Goal: Task Accomplishment & Management: Complete application form

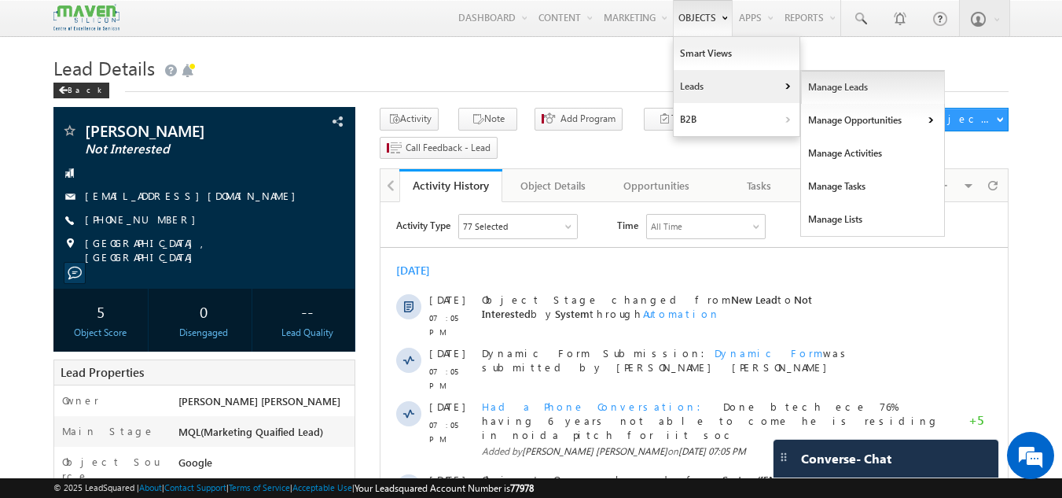
click at [810, 79] on link "Manage Leads" at bounding box center [873, 87] width 144 height 33
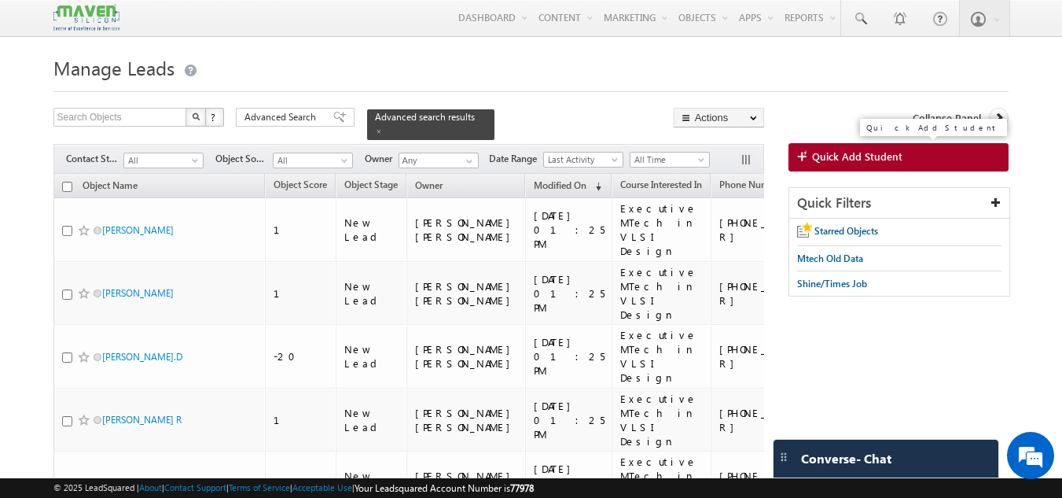
click at [813, 152] on span "Quick Add Student" at bounding box center [857, 156] width 90 height 14
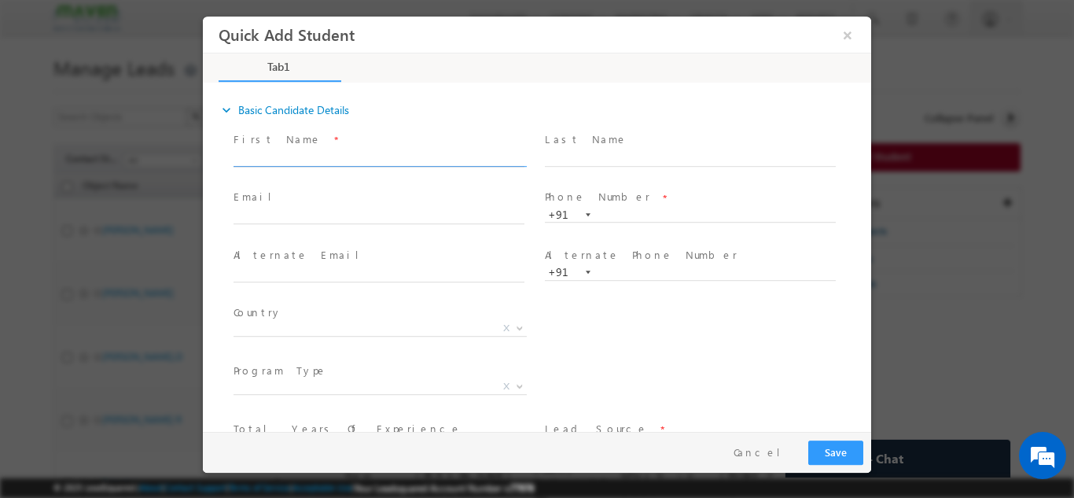
click at [289, 162] on input "text" at bounding box center [379, 158] width 291 height 16
paste input "psheetle"
type input "psheetle"
click at [392, 217] on input "text" at bounding box center [379, 216] width 291 height 16
paste input "psheetle@gmail.com"
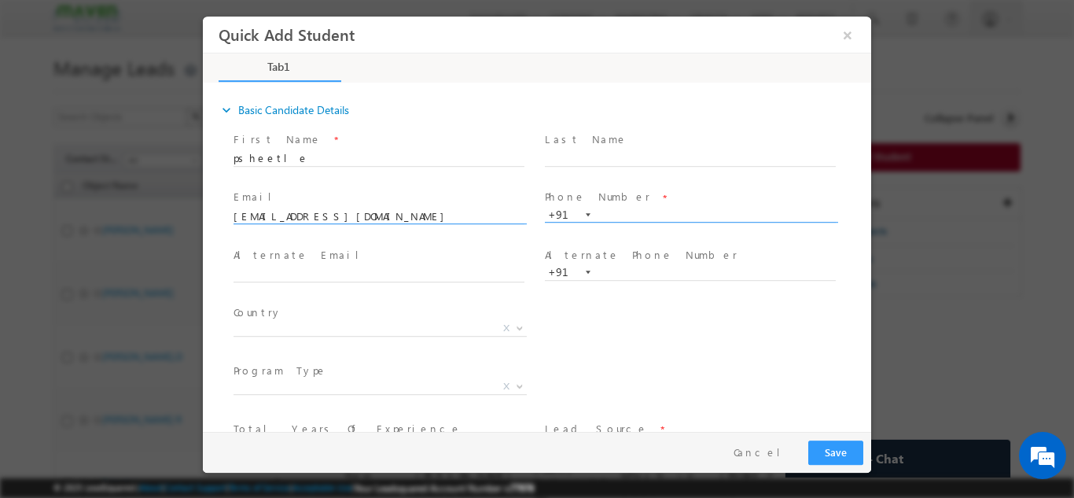
type input "psheetle@gmail.com"
click at [616, 219] on input "text" at bounding box center [690, 215] width 291 height 16
paste input "9986109001"
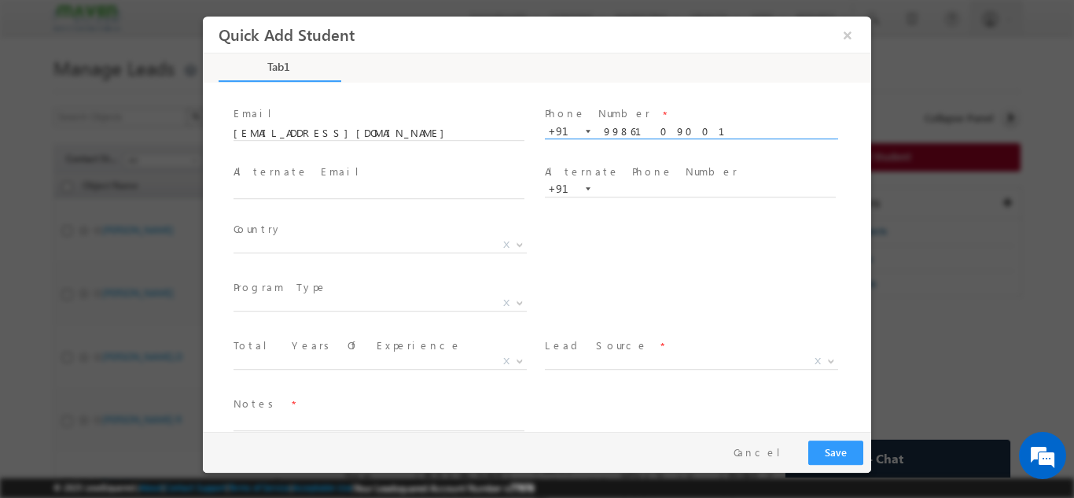
scroll to position [84, 0]
type input "9986109001"
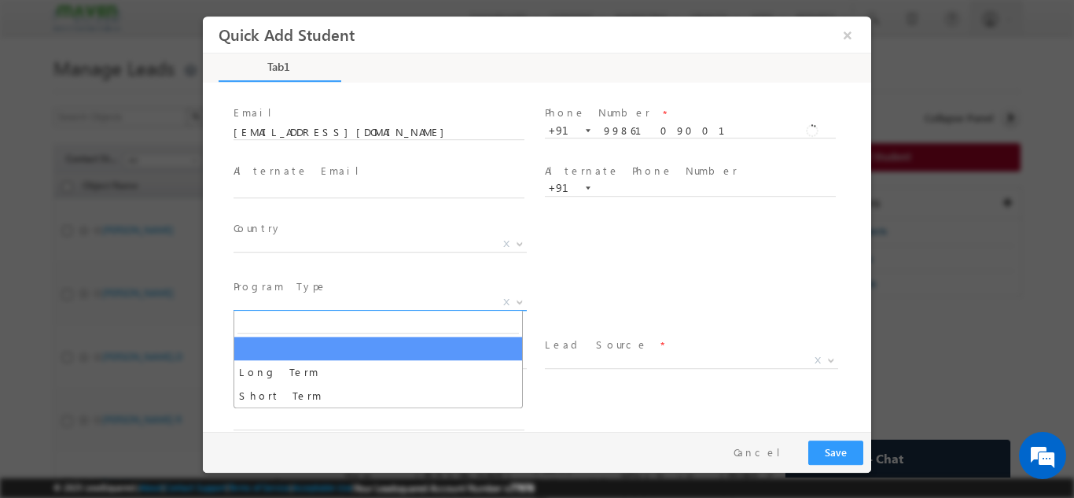
click at [472, 307] on span "X" at bounding box center [380, 302] width 293 height 16
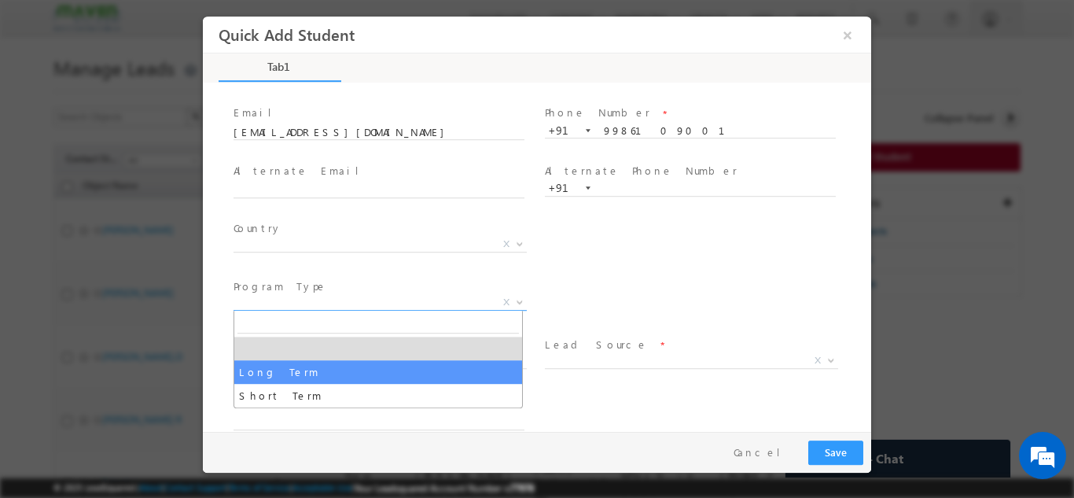
select select "Long Term"
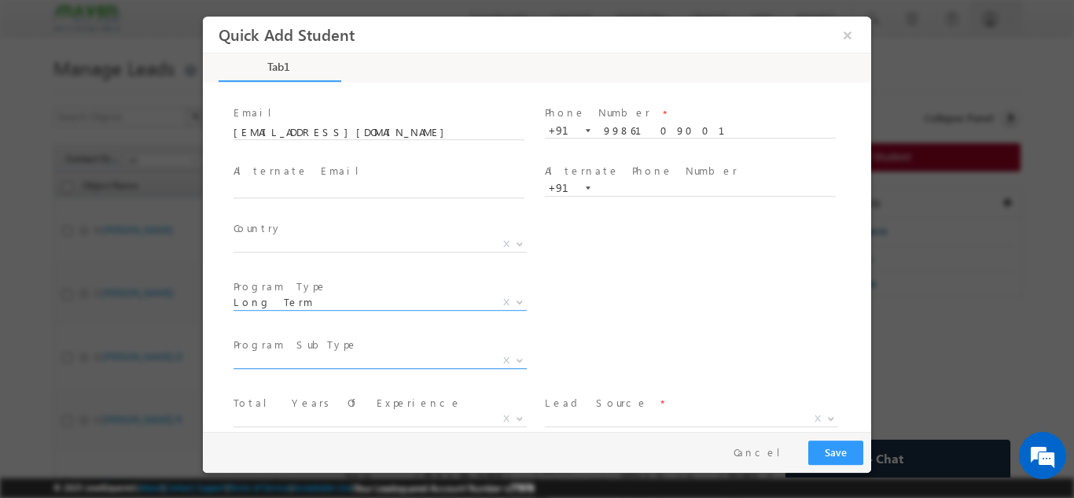
click at [332, 362] on span "X" at bounding box center [380, 360] width 293 height 16
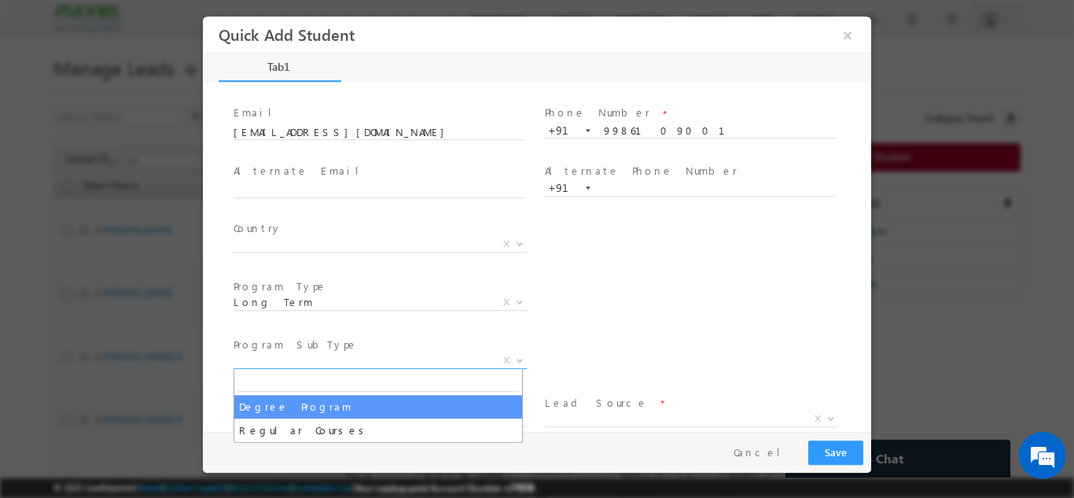
select select "Degree Program"
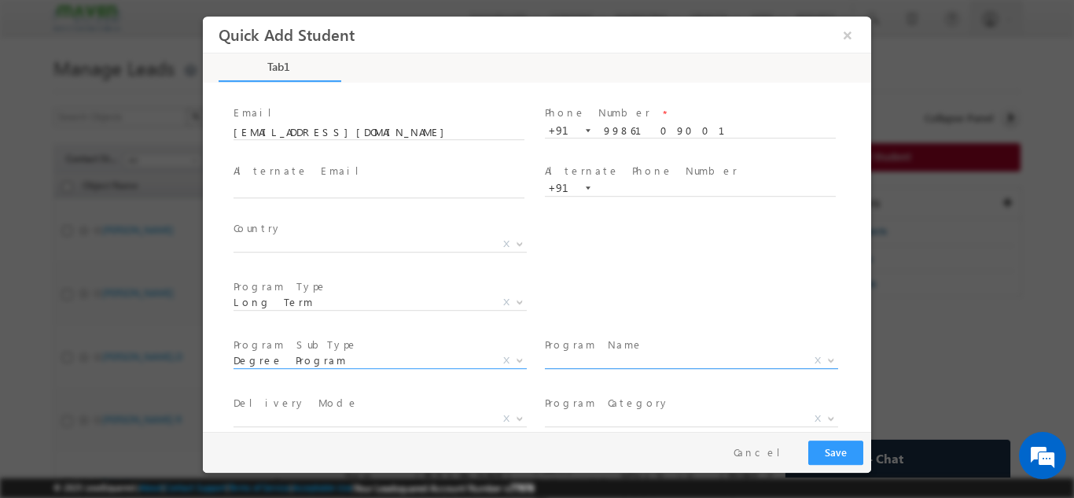
click at [582, 361] on span "X" at bounding box center [691, 360] width 293 height 16
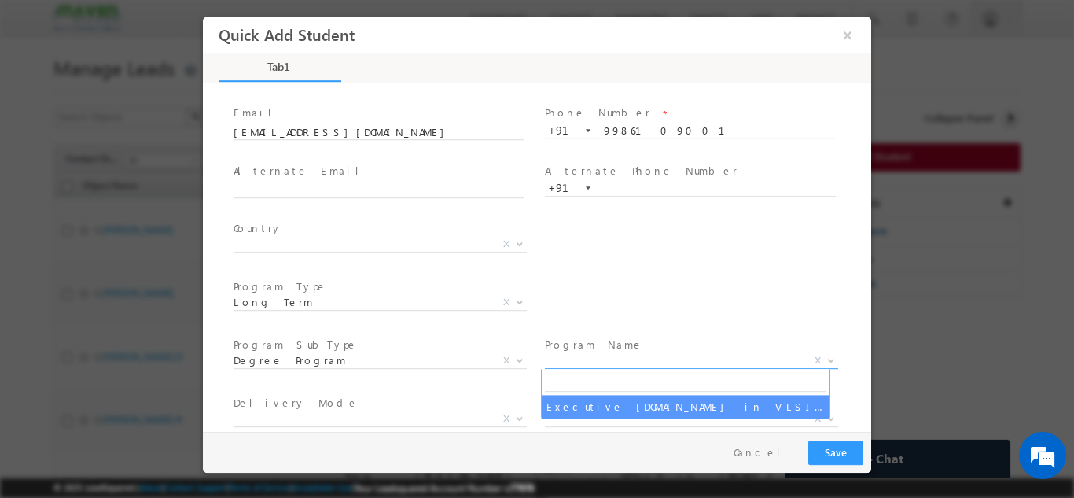
select select "Executive M.Tech in VLSI Design"
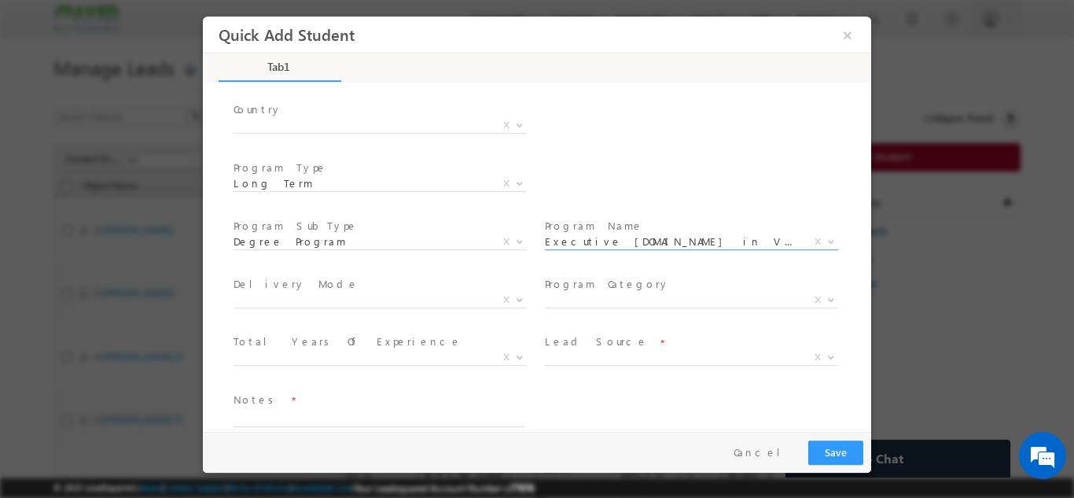
scroll to position [204, 0]
click at [583, 304] on span "X" at bounding box center [691, 299] width 293 height 16
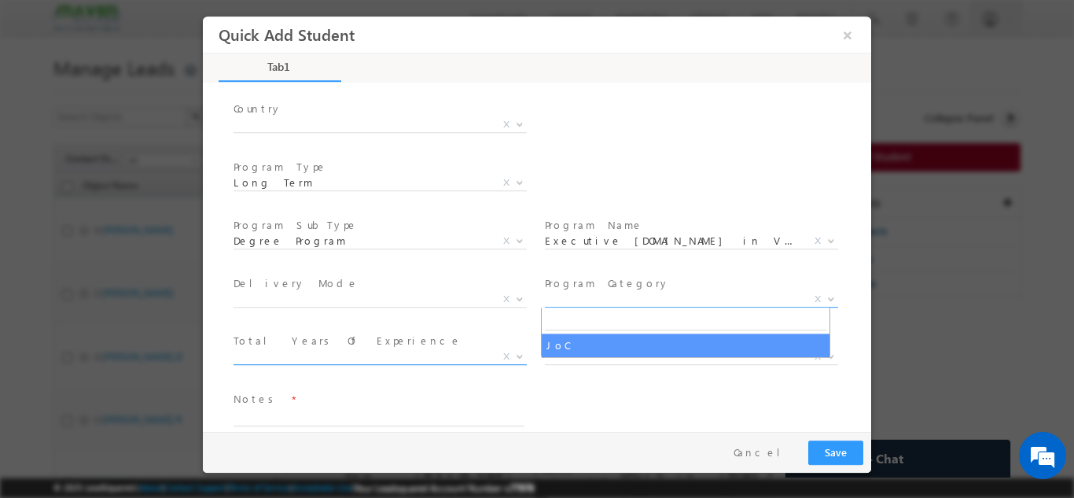
click at [386, 353] on span "X" at bounding box center [380, 356] width 293 height 16
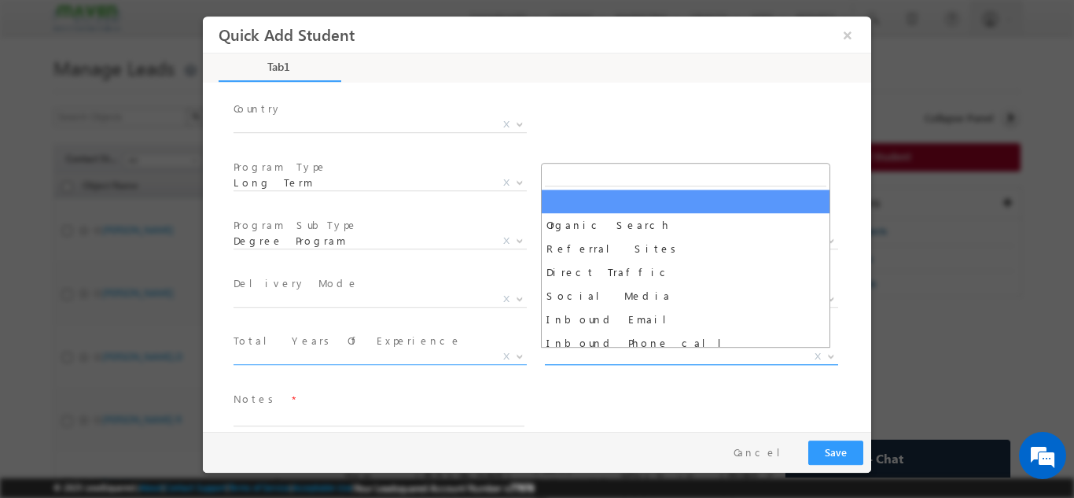
click at [622, 351] on span "X" at bounding box center [691, 356] width 293 height 16
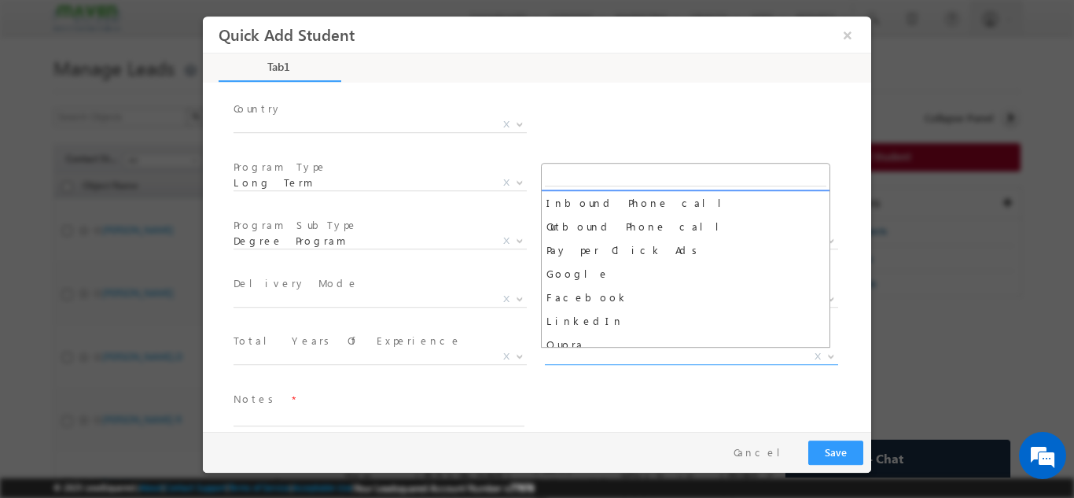
scroll to position [145, 0]
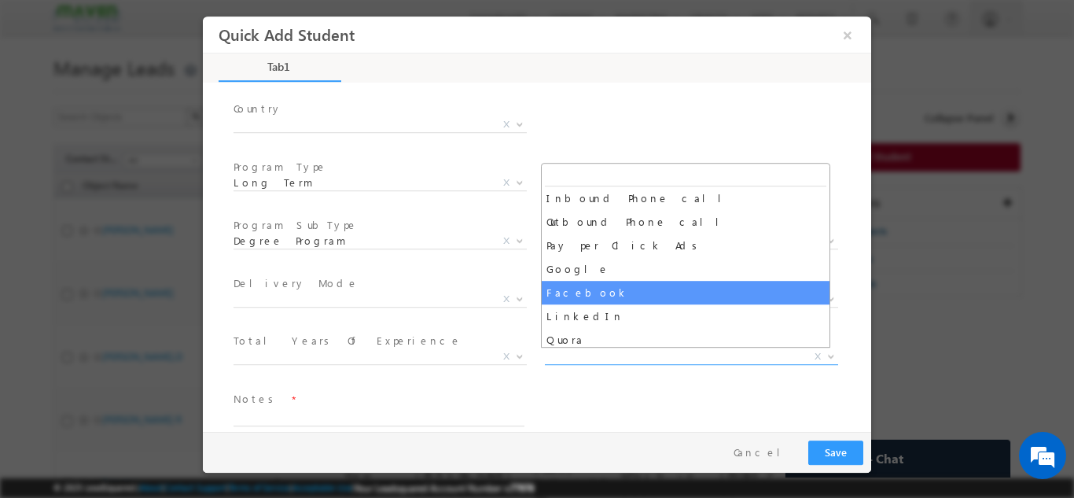
select select "Facebook"
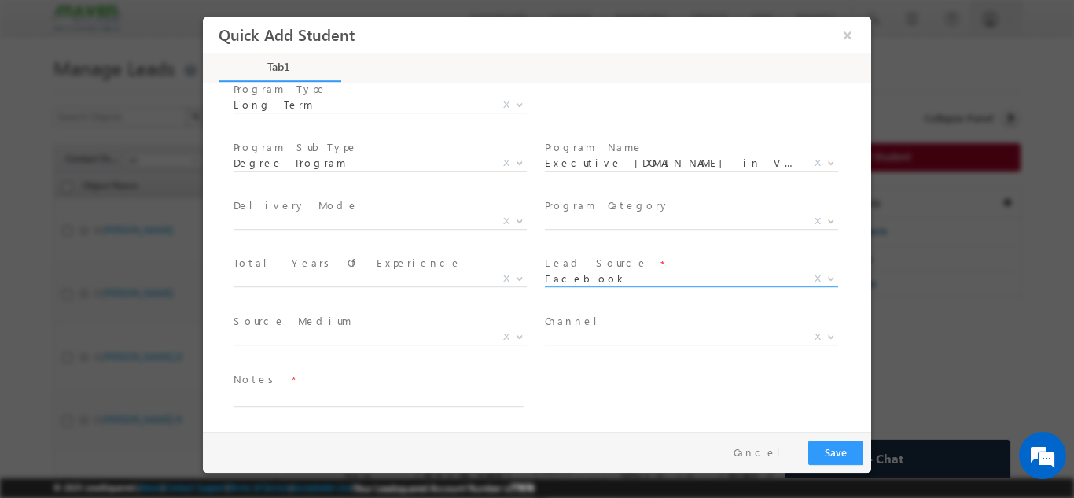
scroll to position [277, 0]
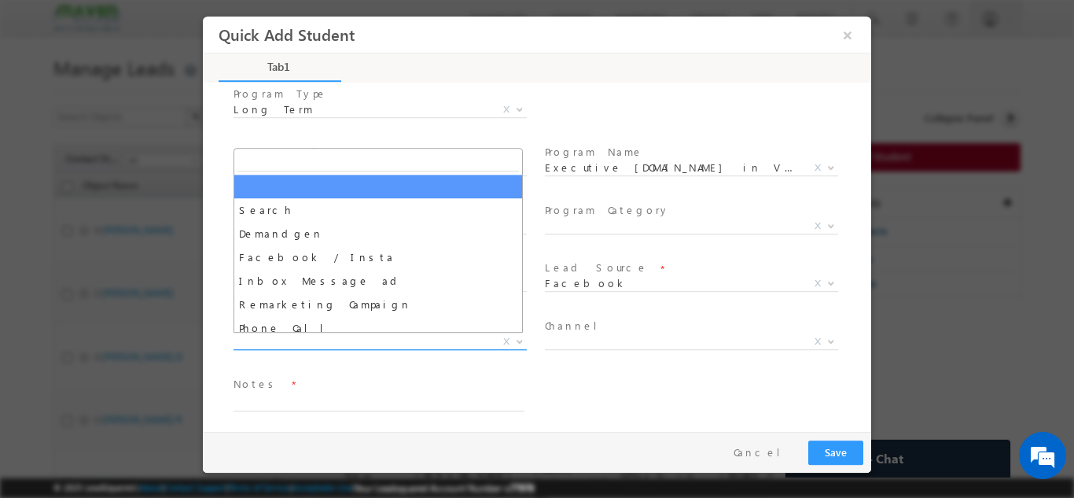
click at [421, 335] on span "X" at bounding box center [380, 341] width 293 height 16
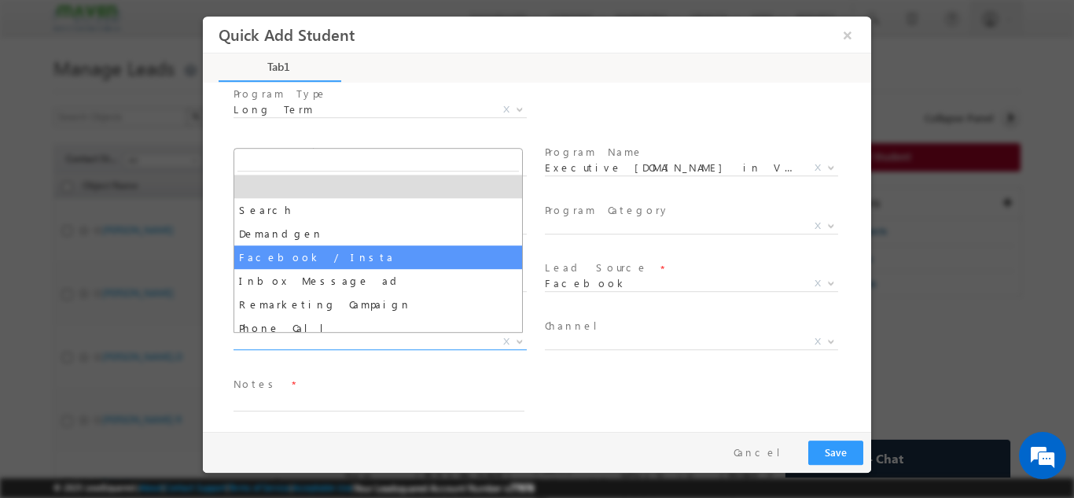
select select "Facebook / Insta"
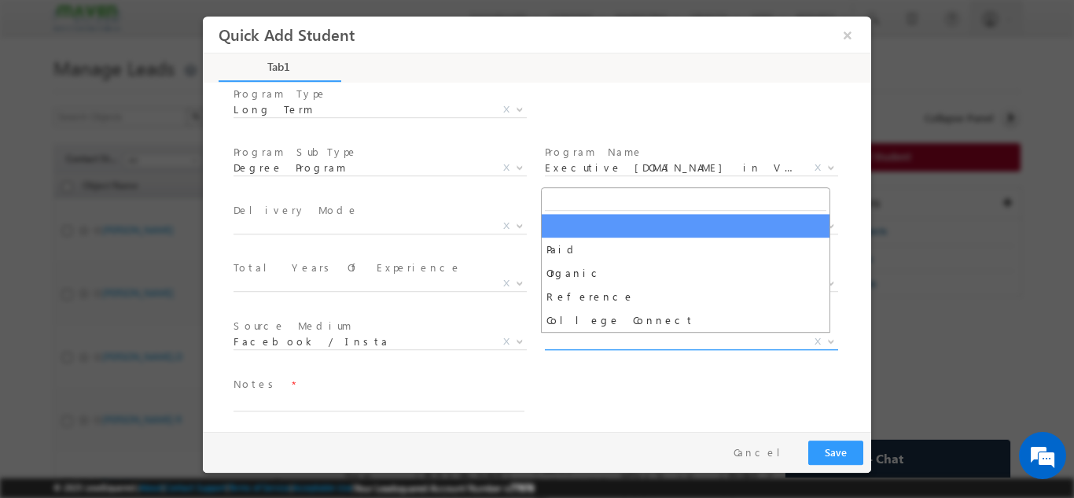
click at [565, 343] on span "X" at bounding box center [691, 341] width 293 height 16
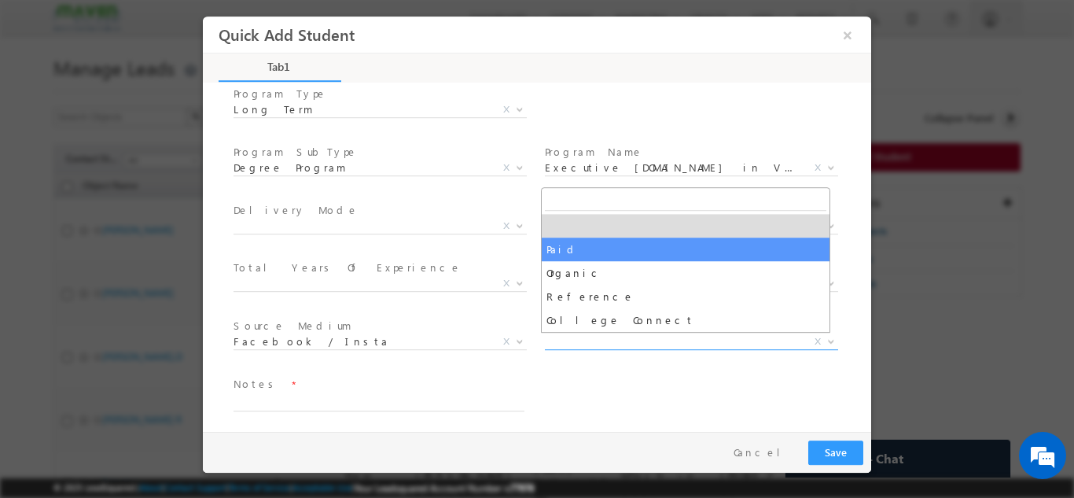
select select "Paid"
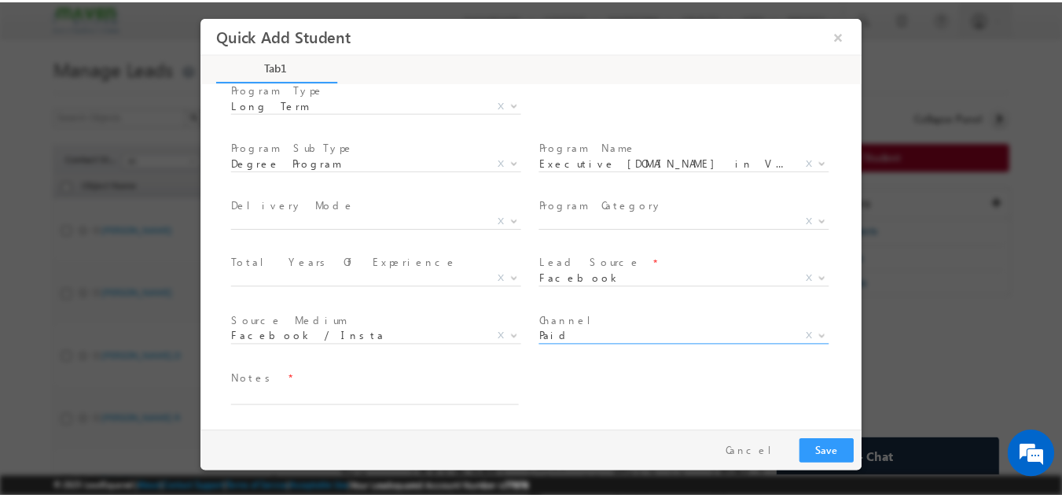
scroll to position [279, 0]
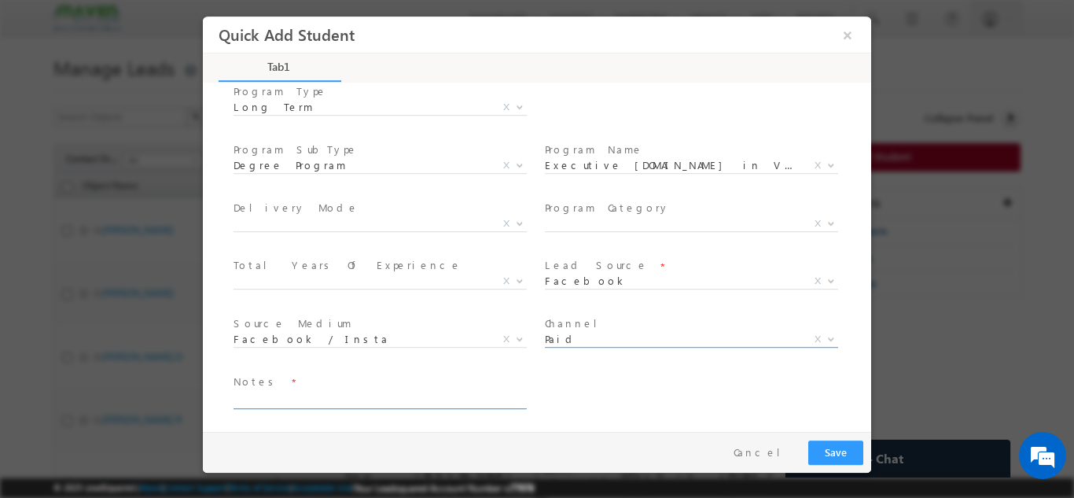
click at [363, 399] on textarea at bounding box center [379, 399] width 291 height 18
type textarea "dnp"
click at [839, 450] on button "Save" at bounding box center [835, 452] width 55 height 24
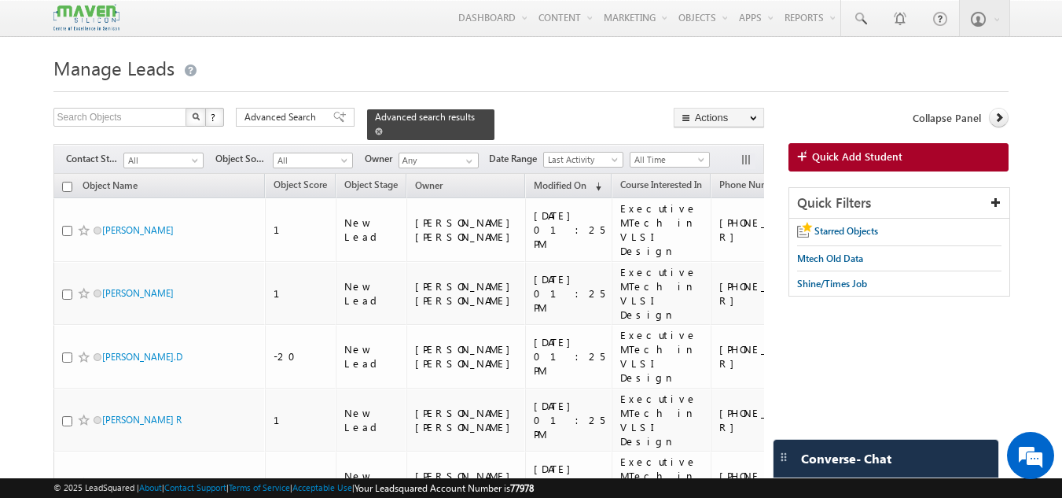
click at [383, 127] on span at bounding box center [379, 131] width 8 height 8
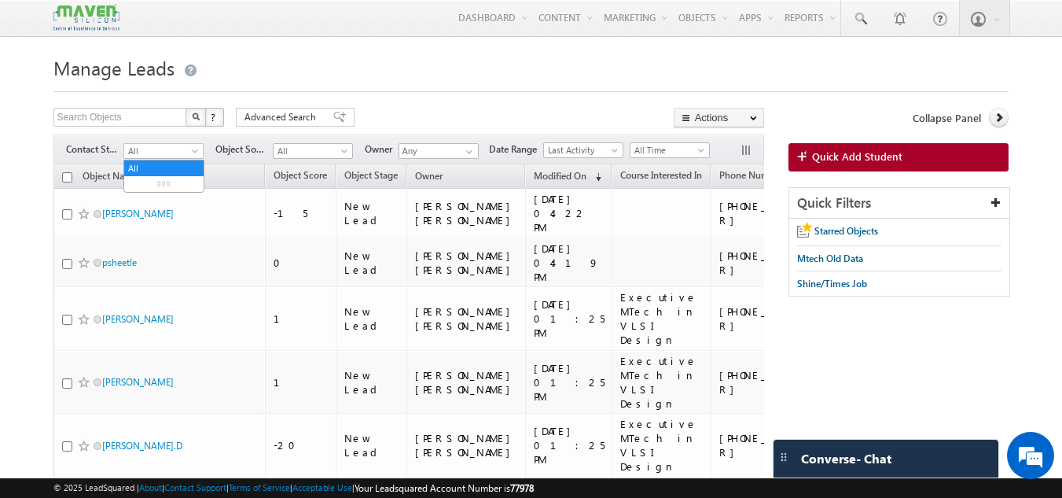
click at [171, 150] on span "All" at bounding box center [161, 151] width 75 height 14
click at [169, 186] on link "New Lead" at bounding box center [163, 184] width 79 height 14
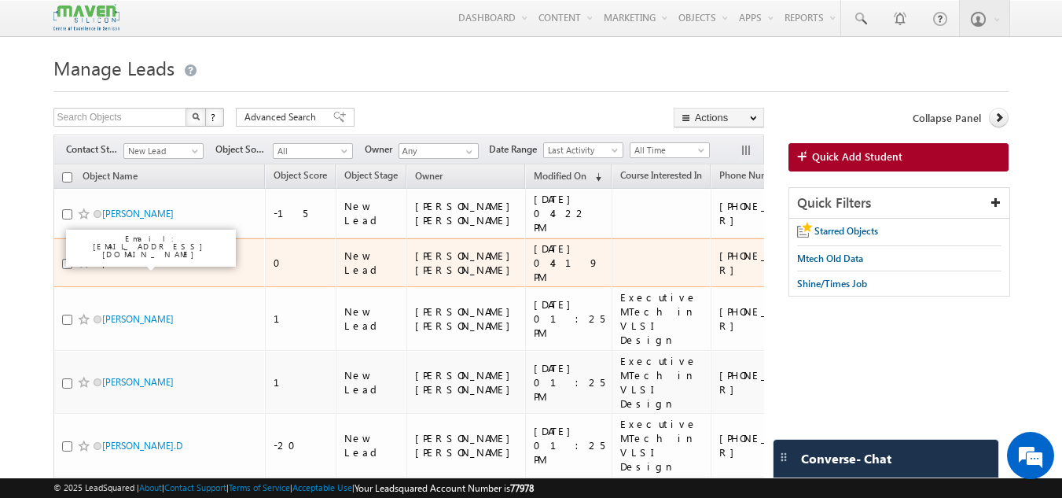
click at [112, 259] on link "psheetle" at bounding box center [119, 262] width 35 height 12
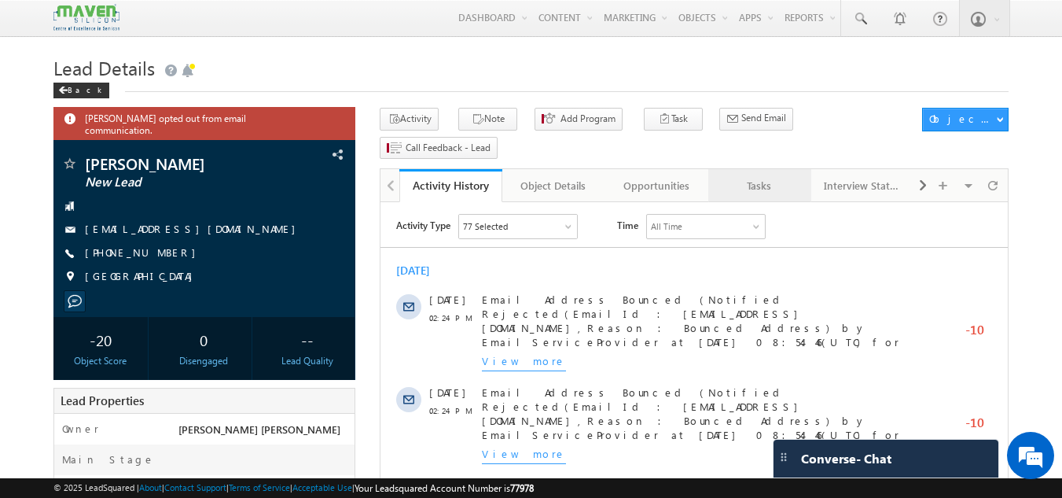
click at [773, 176] on div "Tasks" at bounding box center [759, 185] width 76 height 19
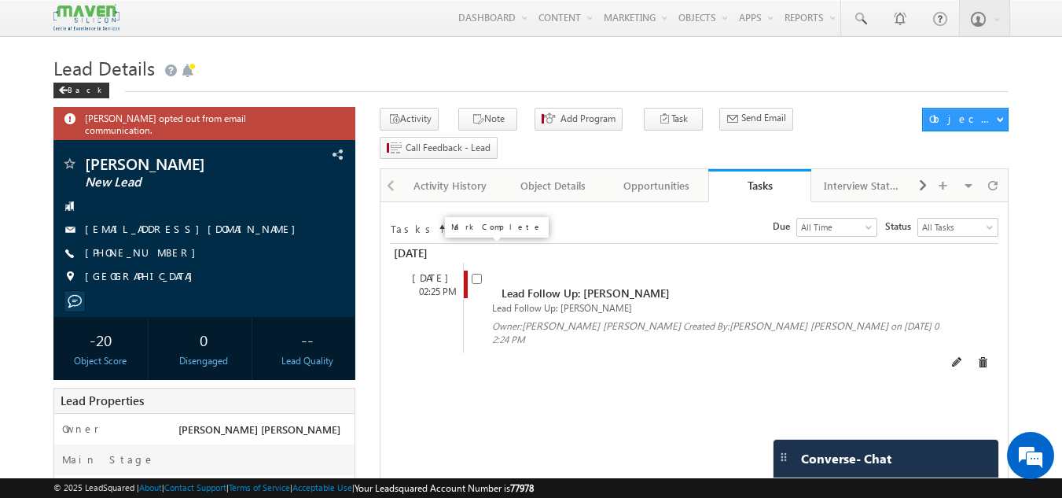
click at [477, 274] on input "checkbox" at bounding box center [477, 279] width 10 height 10
checkbox input "false"
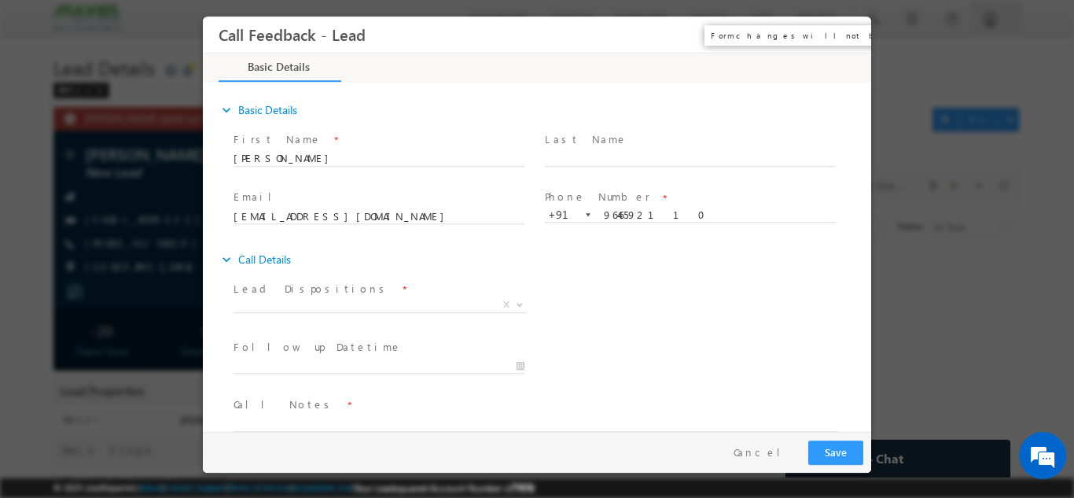
click at [853, 38] on button "×" at bounding box center [847, 34] width 27 height 29
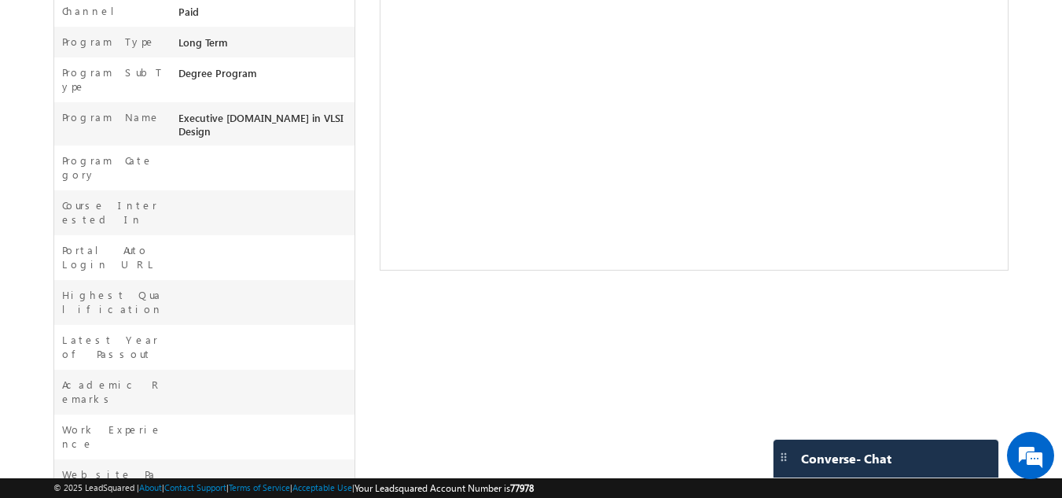
drag, startPoint x: 303, startPoint y: 434, endPoint x: 175, endPoint y: 426, distance: 127.6
copy span "not educated not elligible"
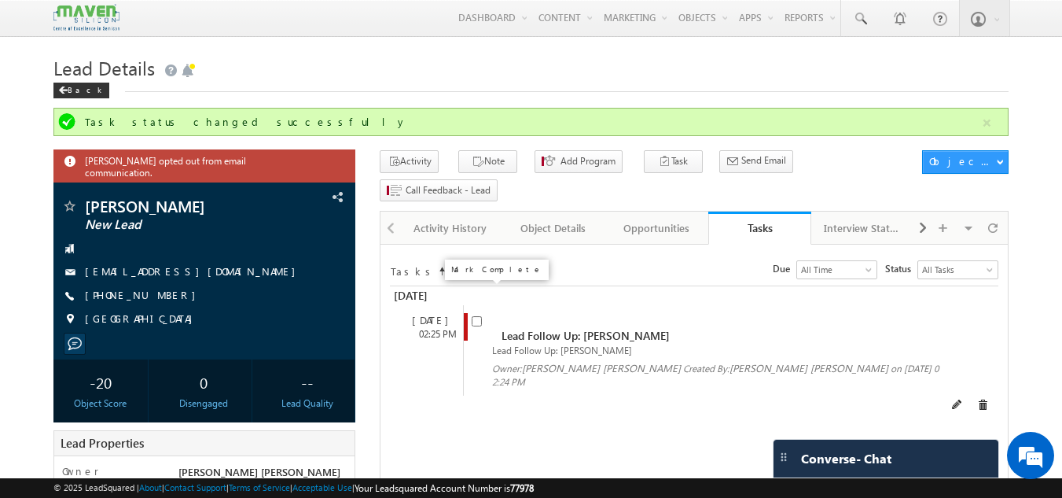
click at [477, 313] on span at bounding box center [477, 319] width 10 height 13
click at [476, 316] on input "checkbox" at bounding box center [477, 321] width 10 height 10
checkbox input "false"
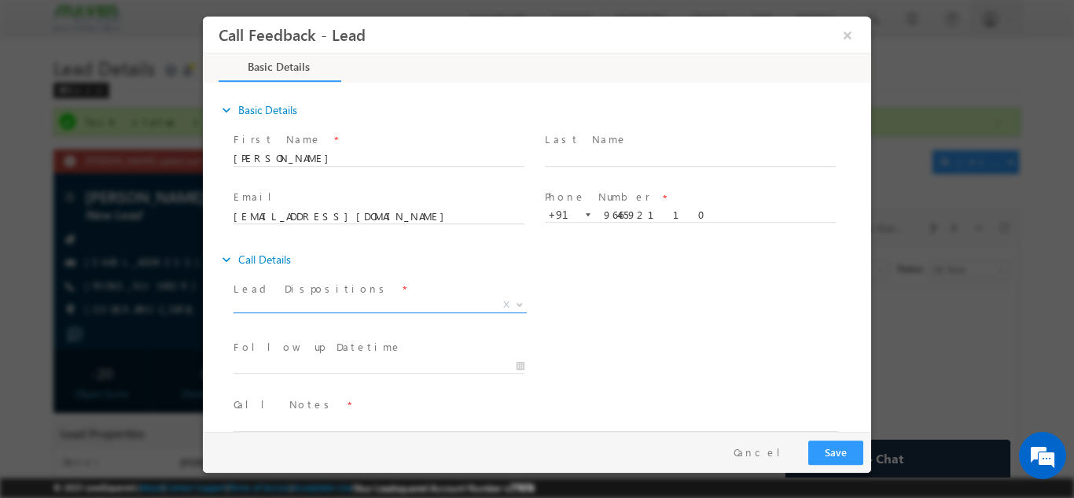
click at [349, 302] on span "X" at bounding box center [380, 304] width 293 height 16
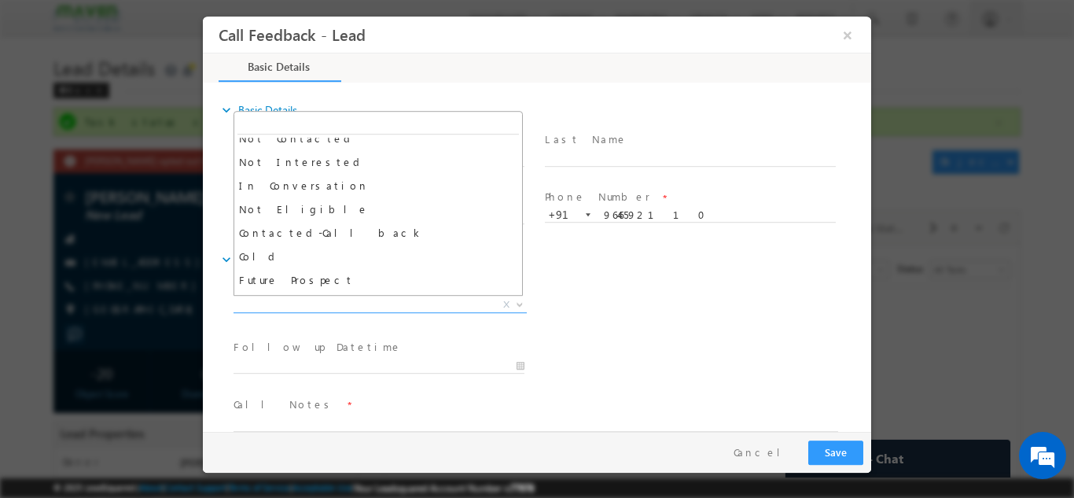
scroll to position [131, 0]
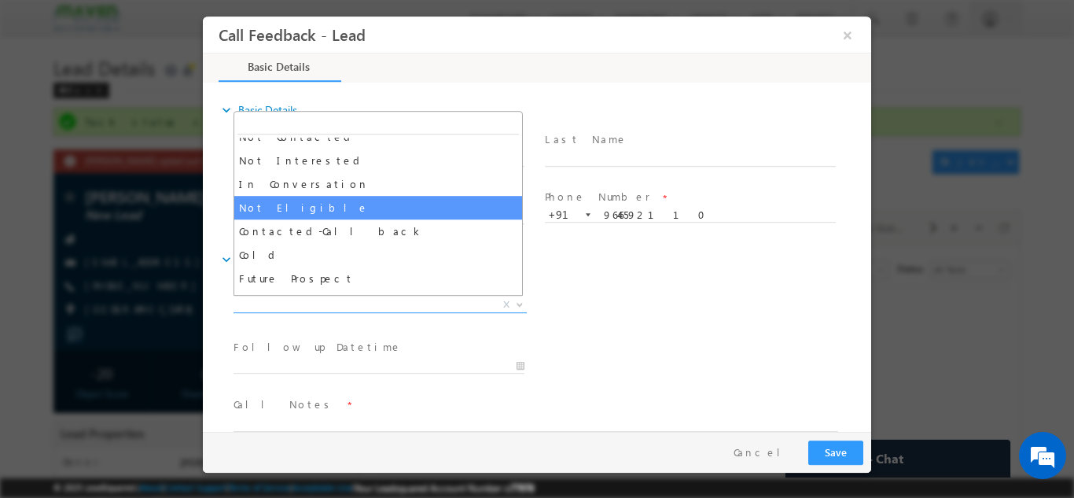
select select "Not Eligible"
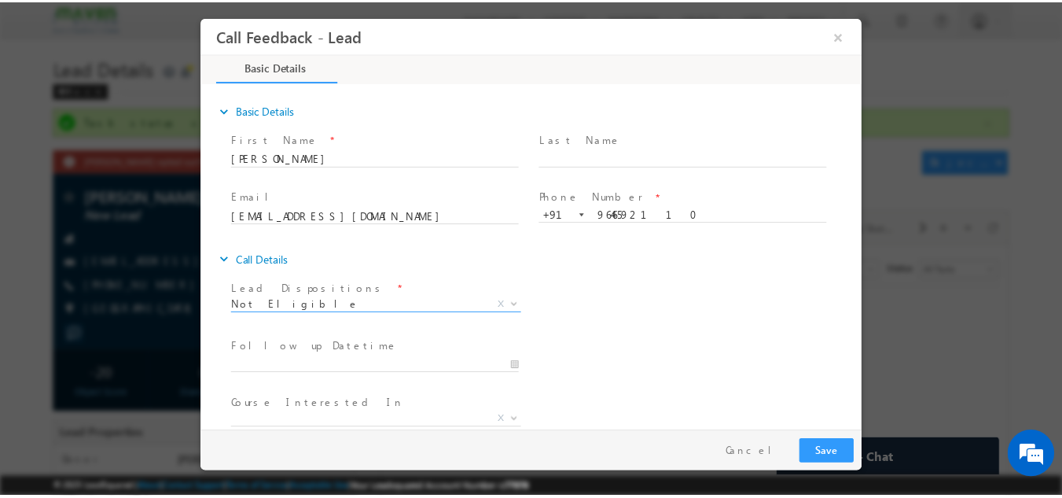
scroll to position [83, 0]
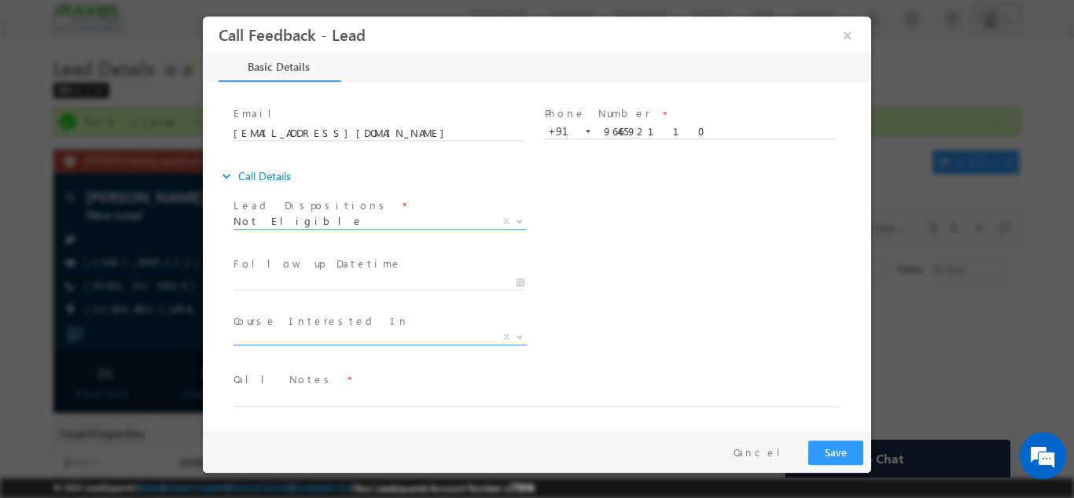
click at [400, 341] on span "X" at bounding box center [380, 337] width 293 height 16
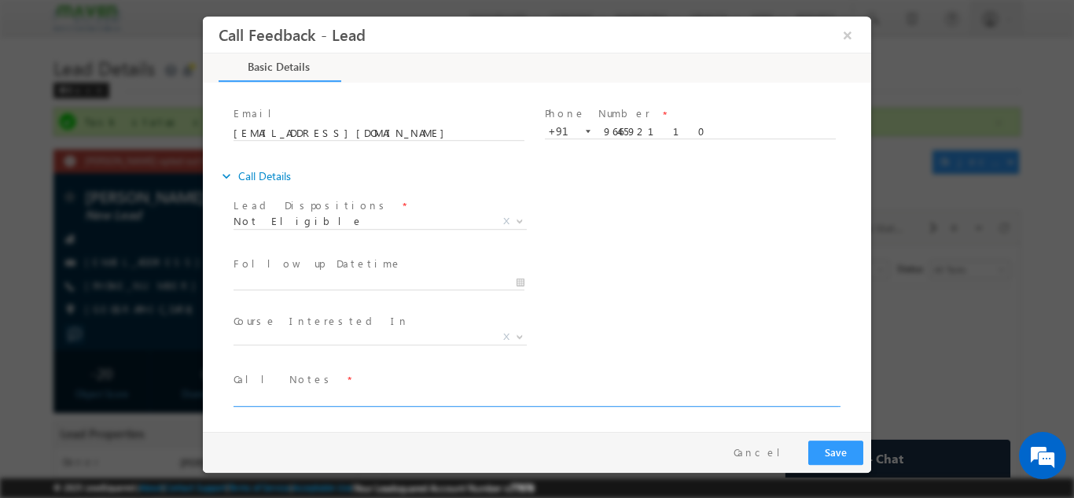
click at [408, 388] on textarea at bounding box center [536, 397] width 605 height 18
paste textarea "not educated not elligible"
type textarea "not educated not elligible"
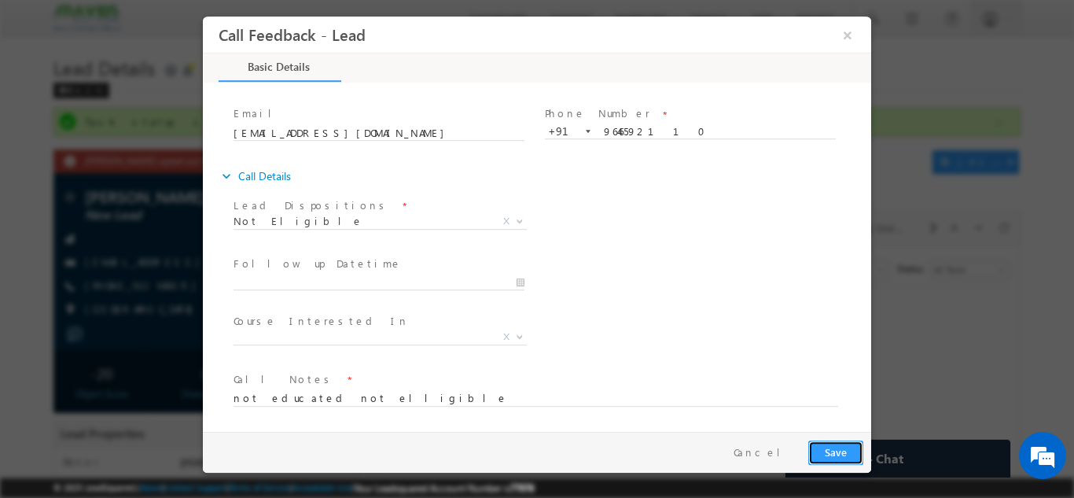
click at [840, 444] on button "Save" at bounding box center [835, 452] width 55 height 24
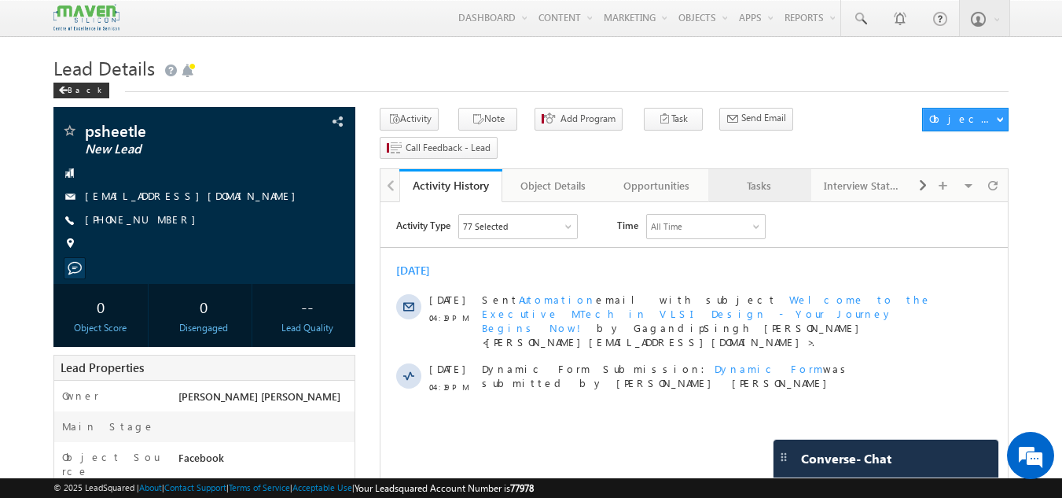
click at [760, 176] on div "Tasks" at bounding box center [759, 185] width 76 height 19
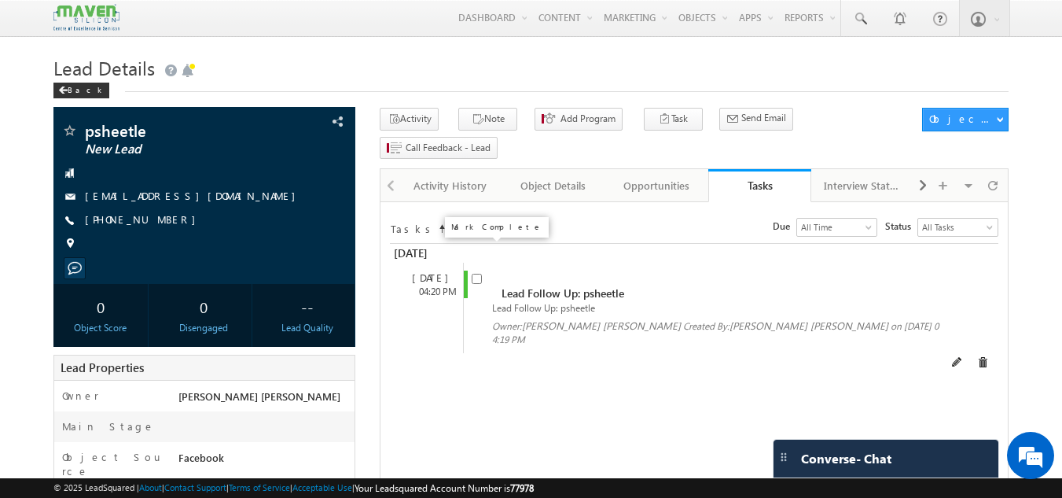
click at [478, 274] on input "checkbox" at bounding box center [477, 279] width 10 height 10
checkbox input "false"
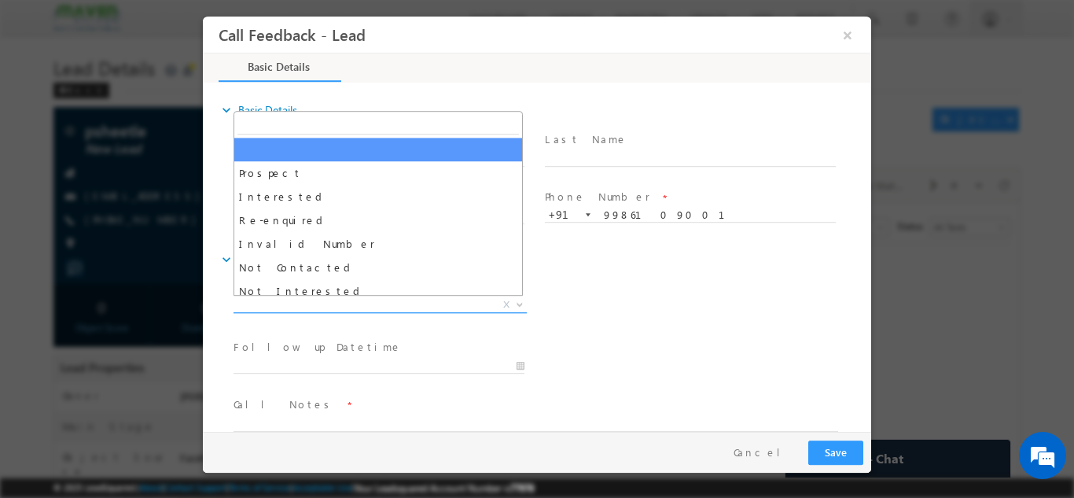
click at [423, 301] on span "X" at bounding box center [380, 304] width 293 height 16
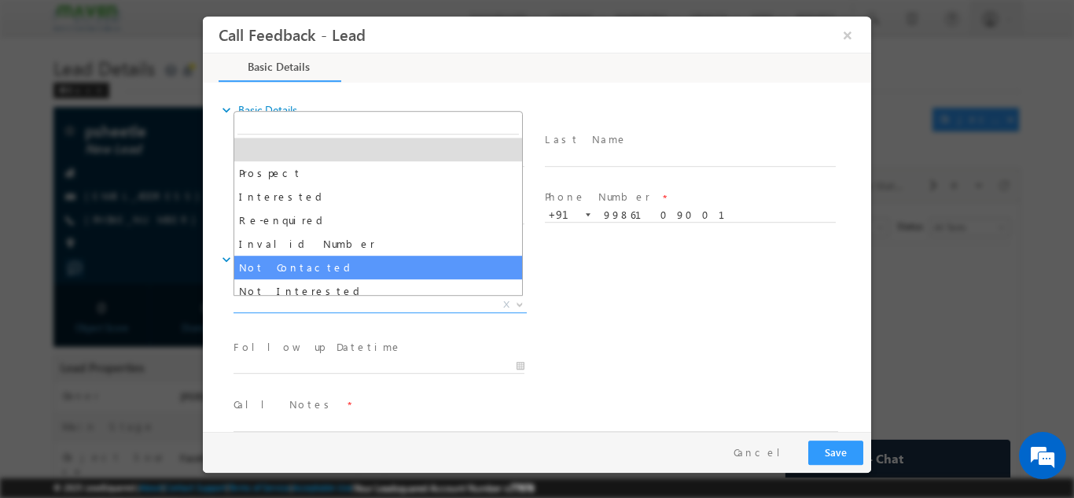
select select "Not Contacted"
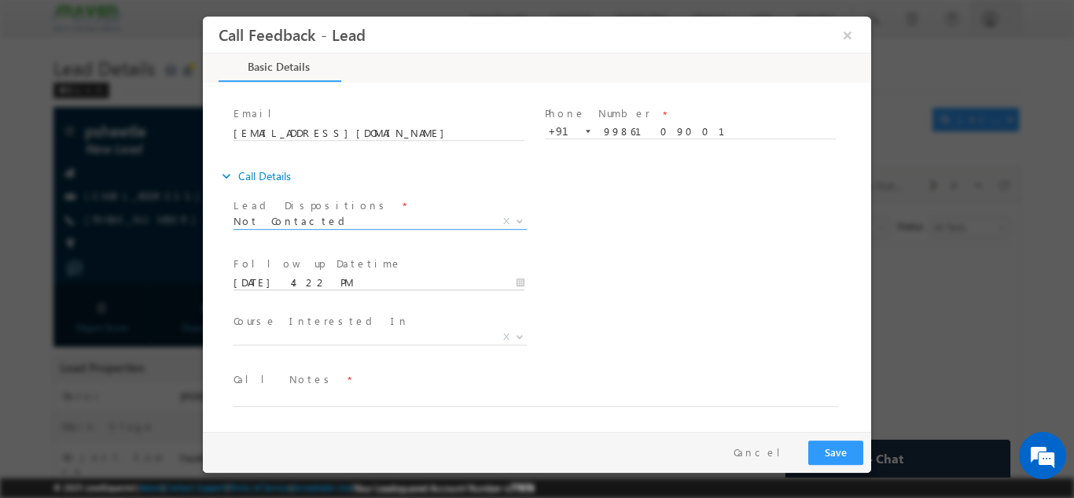
click at [432, 285] on input "27/09/2025 4:22 PM" at bounding box center [379, 282] width 291 height 16
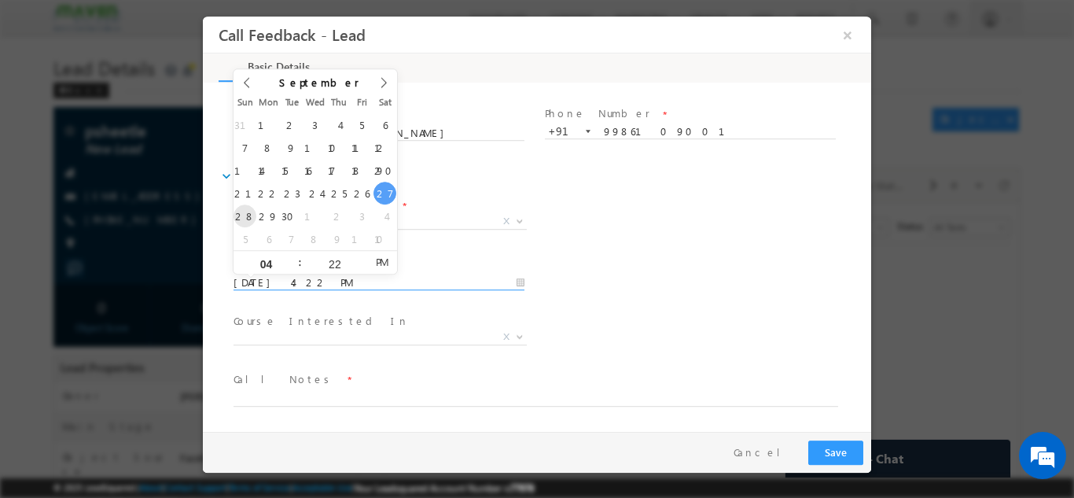
type input "28/09/2025 4:22 PM"
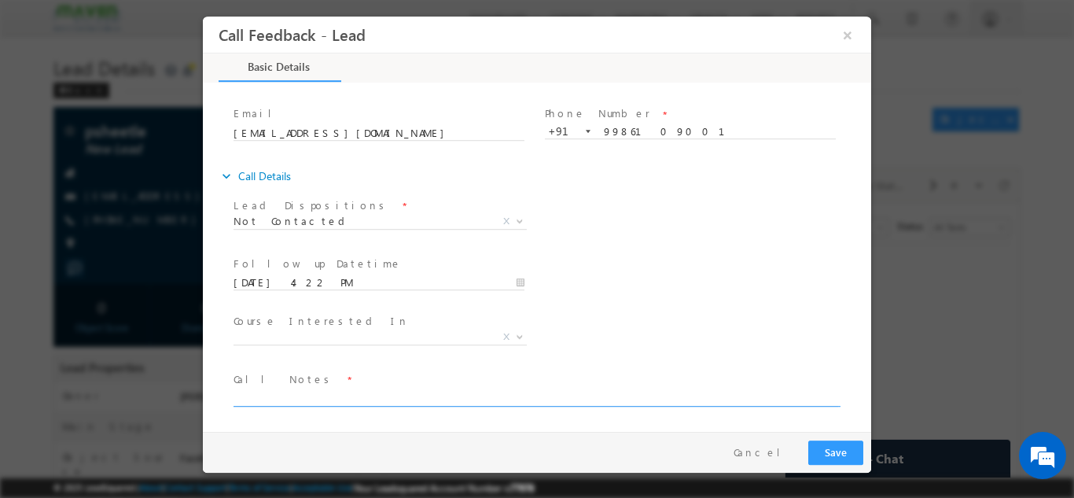
click at [298, 391] on textarea at bounding box center [536, 397] width 605 height 18
type textarea "dnp"
click at [854, 453] on button "Save" at bounding box center [835, 452] width 55 height 24
